Goal: Information Seeking & Learning: Learn about a topic

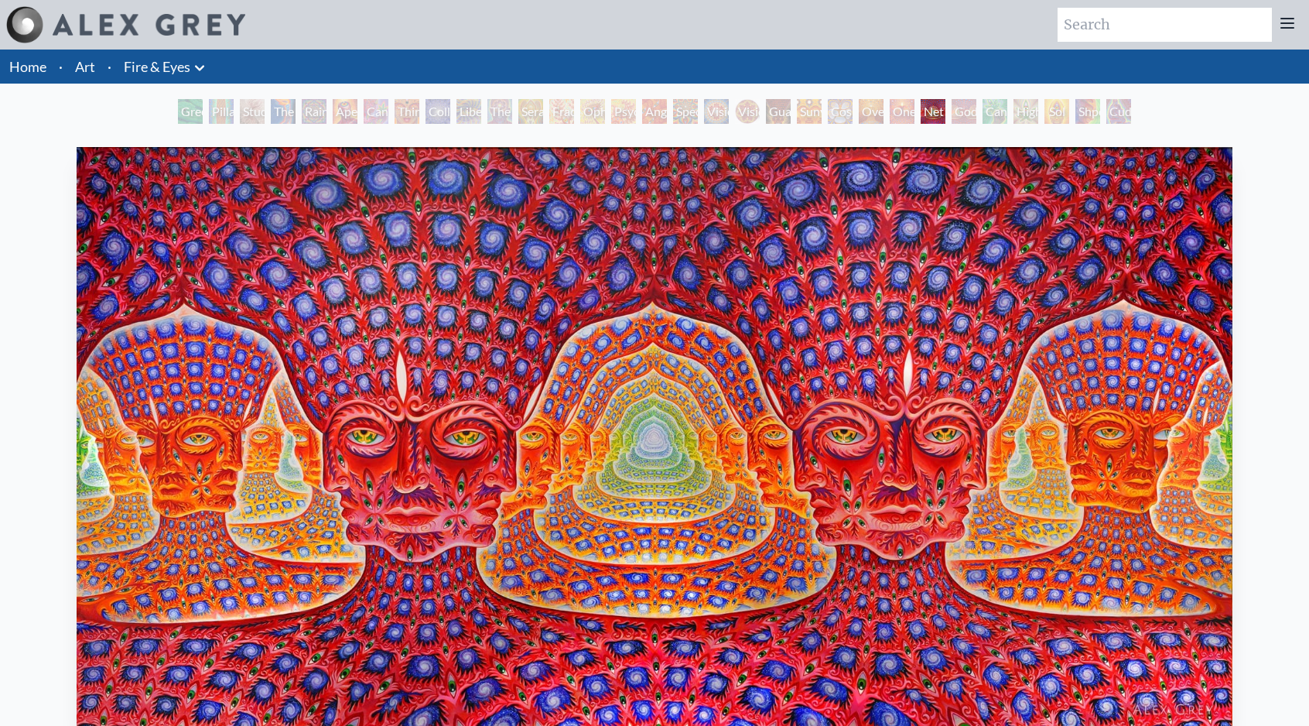
click at [17, 399] on div "Net of Being 2007, oil on linen, 180 x 90 in. Visit the CoSM Shop 10,000 Days -…" at bounding box center [654, 701] width 1284 height 1120
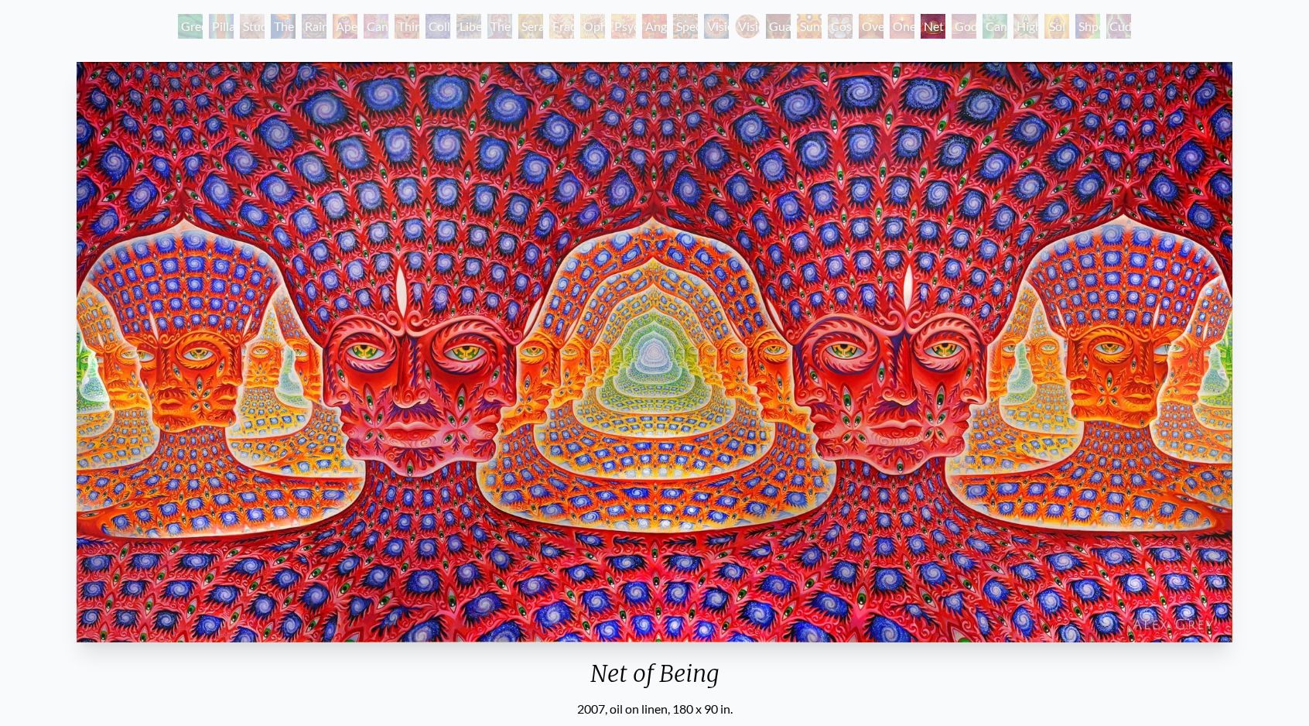
scroll to position [77, 0]
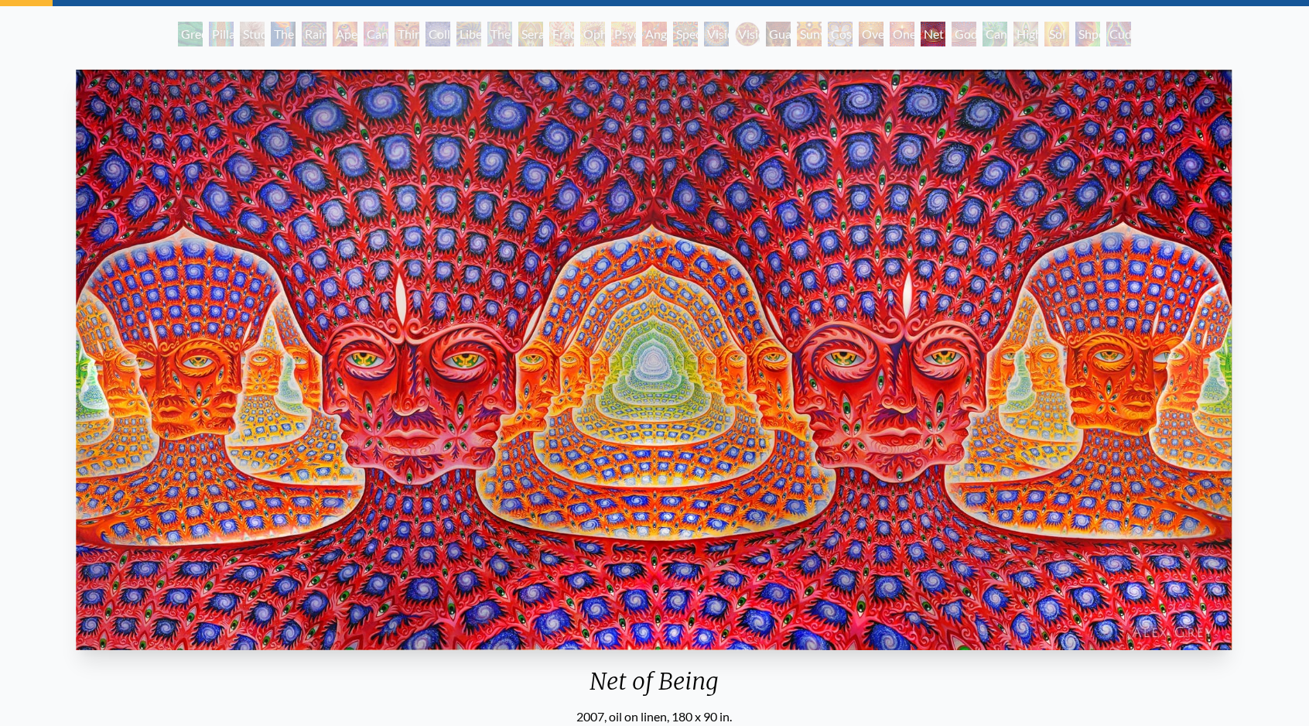
click at [1246, 437] on div "Net of Being 2007, oil on linen, 180 x 90 in. Visit the CoSM Shop 10,000 Days -…" at bounding box center [654, 623] width 1284 height 1120
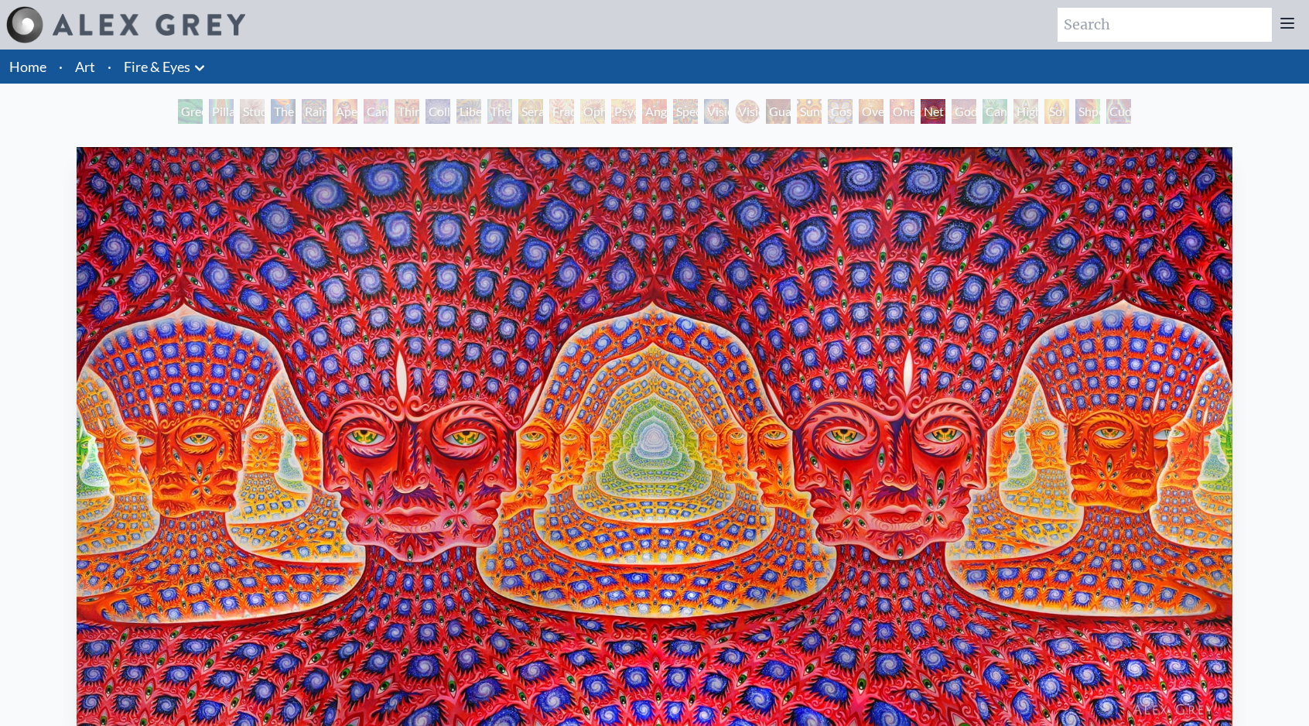
click at [11, 441] on div "Net of Being 2007, oil on linen, 180 x 90 in. Visit the CoSM Shop 10,000 Days -…" at bounding box center [654, 700] width 1309 height 1145
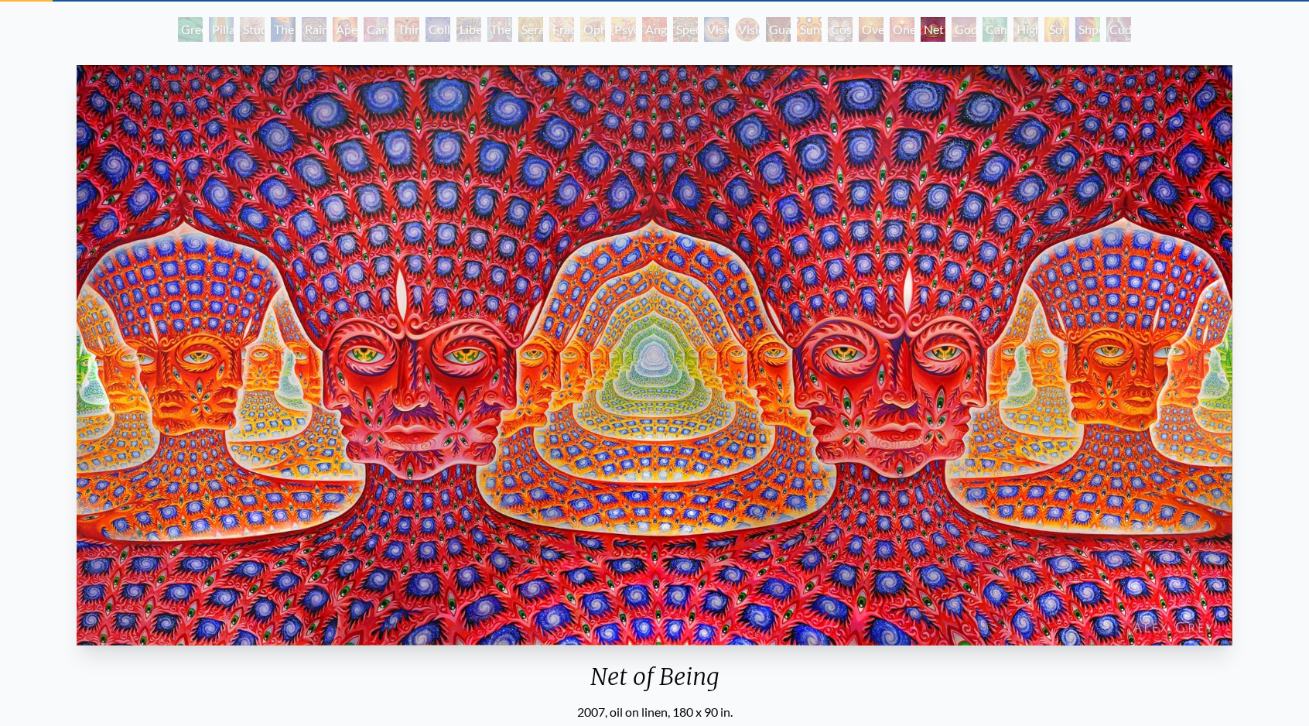
scroll to position [77, 0]
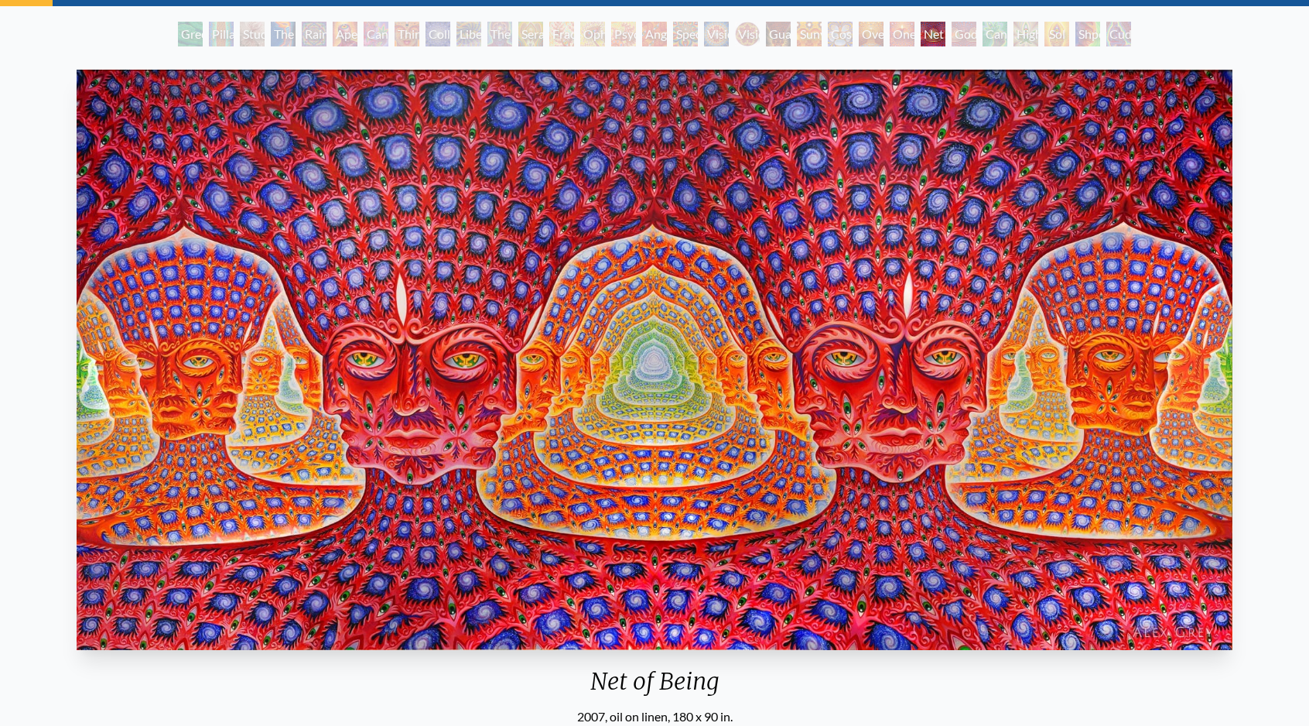
click at [36, 440] on div "Net of Being 2007, oil on linen, 180 x 90 in. Visit the CoSM Shop 10,000 Days -…" at bounding box center [654, 623] width 1284 height 1120
